Goal: Task Accomplishment & Management: Complete application form

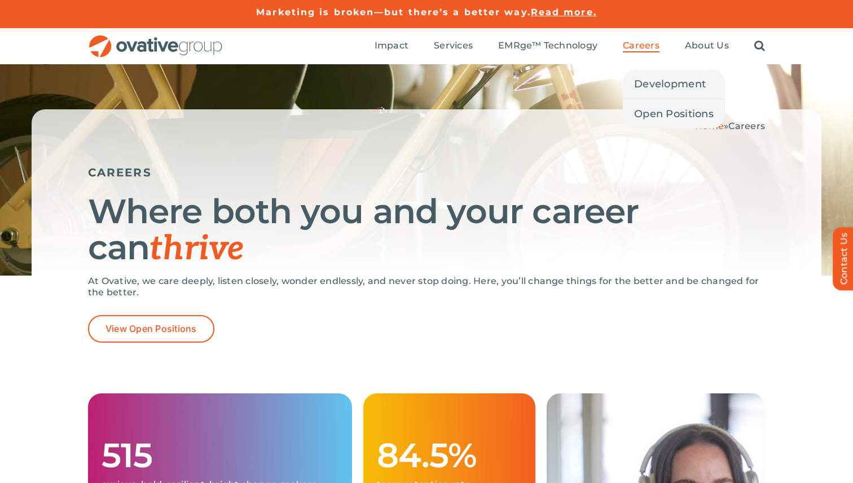
click at [650, 43] on span "Careers" at bounding box center [641, 45] width 37 height 11
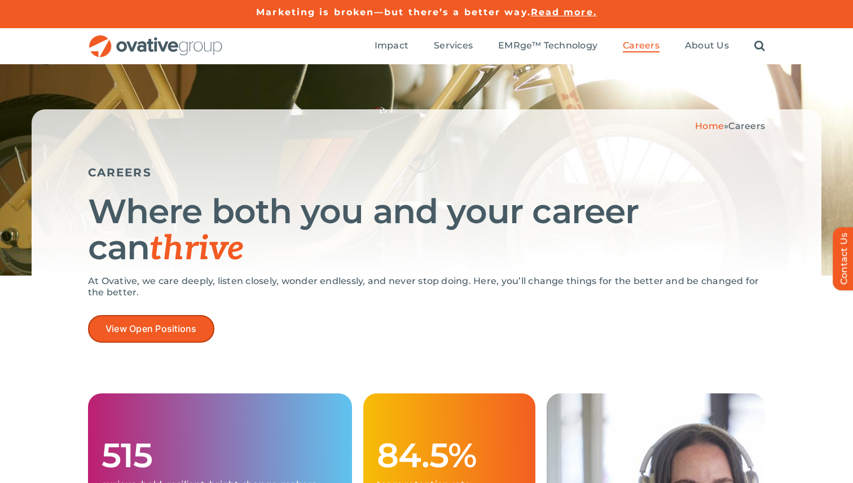
click at [197, 328] on link "View Open Positions" at bounding box center [151, 329] width 126 height 28
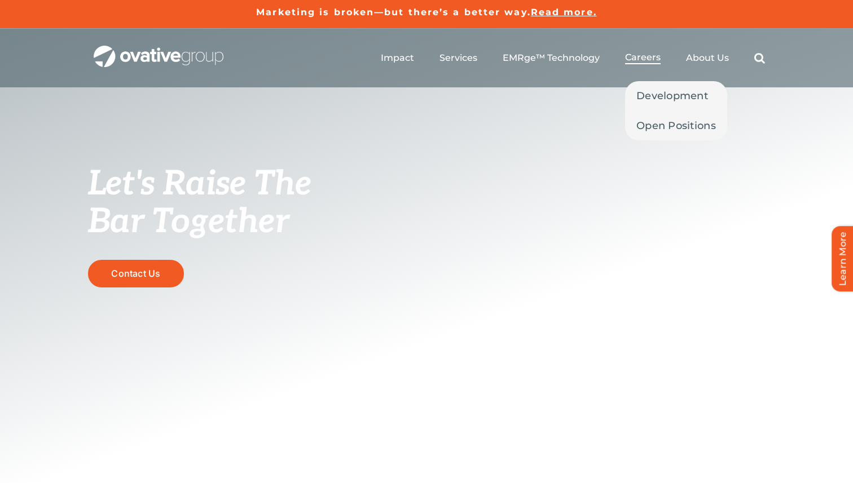
click at [643, 53] on span "Careers" at bounding box center [643, 57] width 36 height 11
